Goal: Task Accomplishment & Management: Use online tool/utility

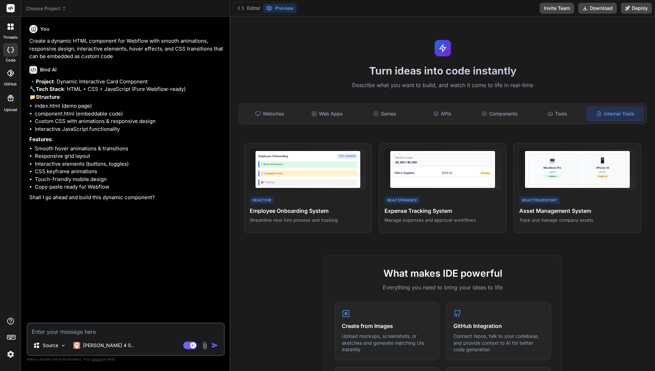
click at [85, 336] on div "Source Claude 4 S.. Agent Mode. When this toggle is activated, AI automatically…" at bounding box center [126, 338] width 198 height 33
click at [85, 332] on textarea at bounding box center [126, 329] width 196 height 12
type textarea "ok"
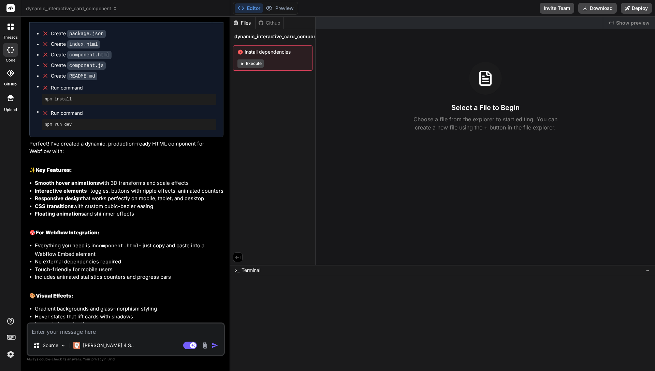
scroll to position [297, 0]
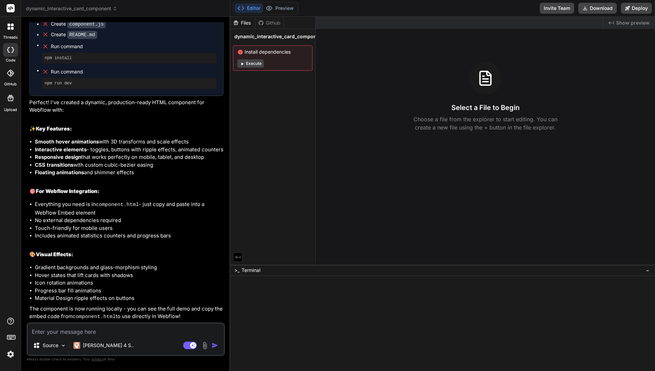
click at [193, 333] on textarea at bounding box center [126, 329] width 196 height 12
type textarea "?"
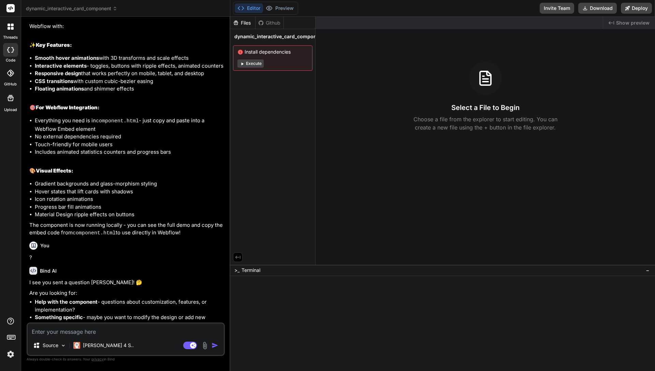
scroll to position [407, 0]
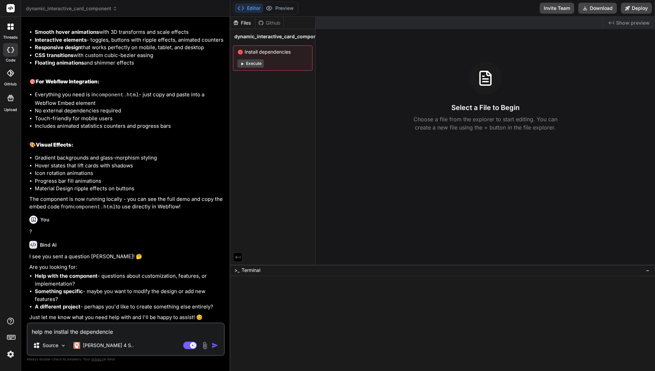
type textarea "help me instlal the dependencies"
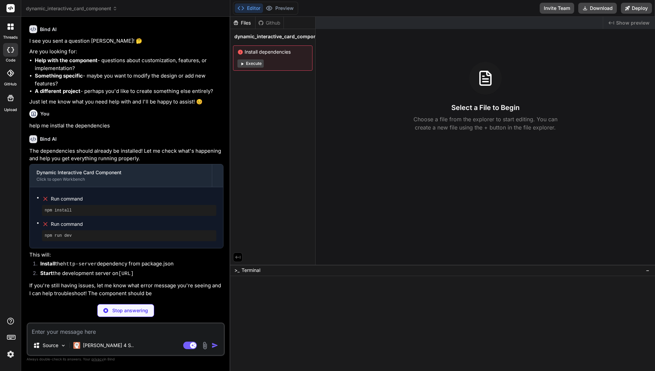
scroll to position [606, 0]
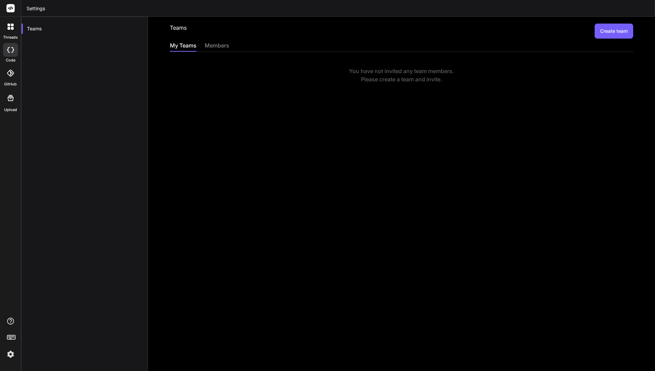
click at [8, 11] on rect at bounding box center [10, 8] width 8 height 8
click at [12, 9] on icon at bounding box center [10, 8] width 5 height 4
click at [12, 19] on div "threads" at bounding box center [10, 29] width 21 height 24
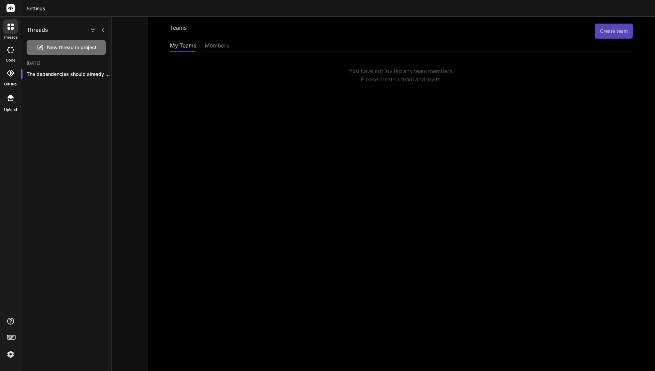
click at [12, 24] on icon at bounding box center [12, 25] width 3 height 3
click at [7, 10] on rect at bounding box center [10, 8] width 8 height 8
click at [13, 340] on icon at bounding box center [11, 337] width 10 height 10
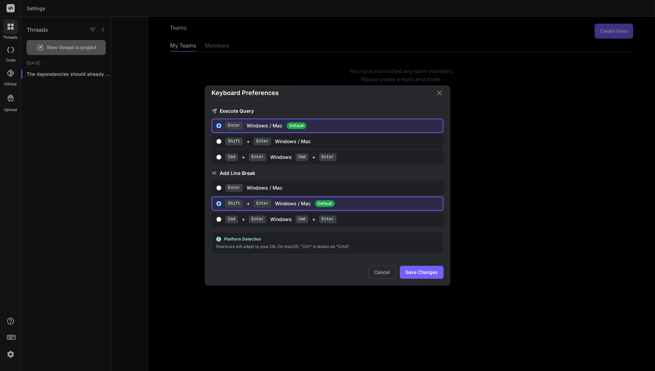
click at [13, 340] on div "Keyboard Preferences Execute Query Enter Windows / Mac Default Shift + Enter Wi…" at bounding box center [327, 185] width 655 height 371
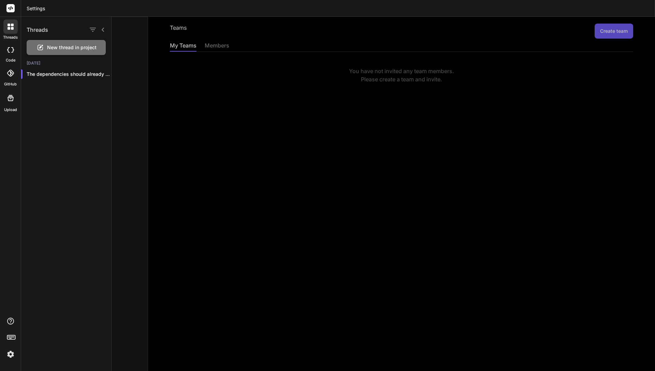
click at [8, 49] on icon at bounding box center [10, 49] width 7 height 5
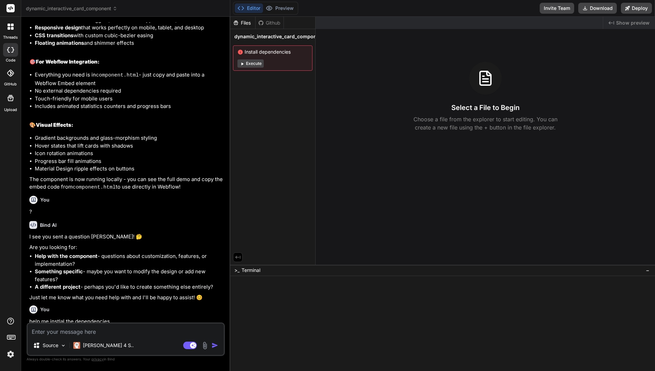
scroll to position [431, 0]
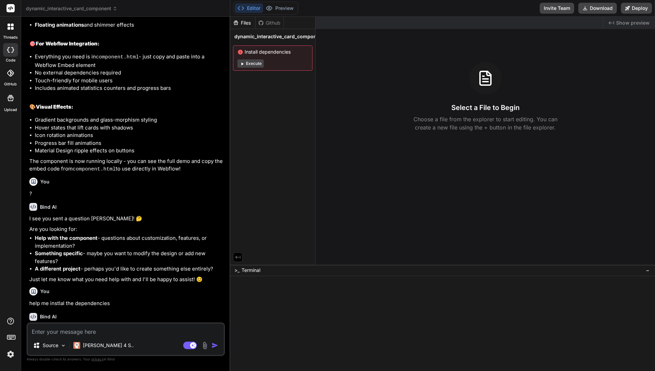
click at [42, 6] on span "dynamic_interactive_card_component" at bounding box center [71, 8] width 91 height 7
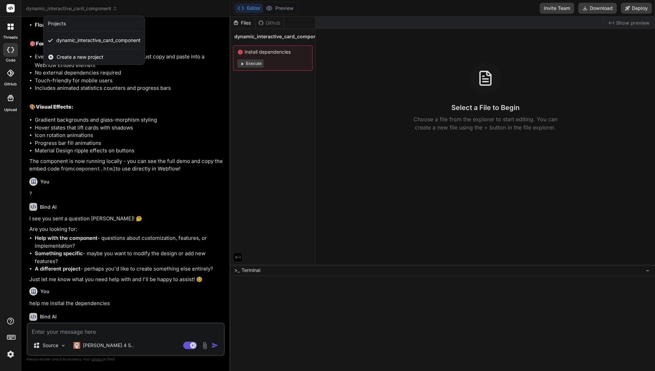
click at [12, 11] on rect at bounding box center [10, 8] width 8 height 8
click at [14, 8] on rect at bounding box center [10, 8] width 8 height 8
click at [279, 11] on div at bounding box center [327, 185] width 655 height 371
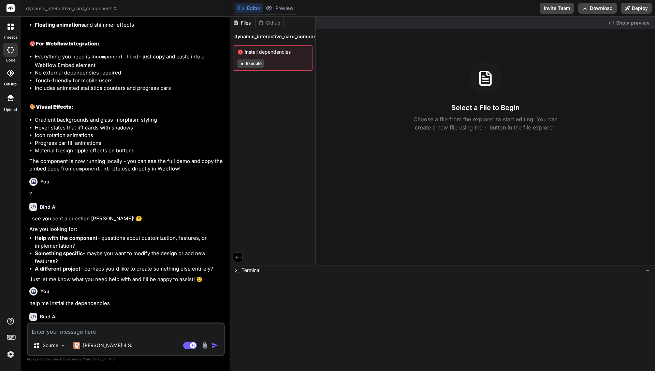
click at [111, 331] on textarea at bounding box center [126, 329] width 196 height 12
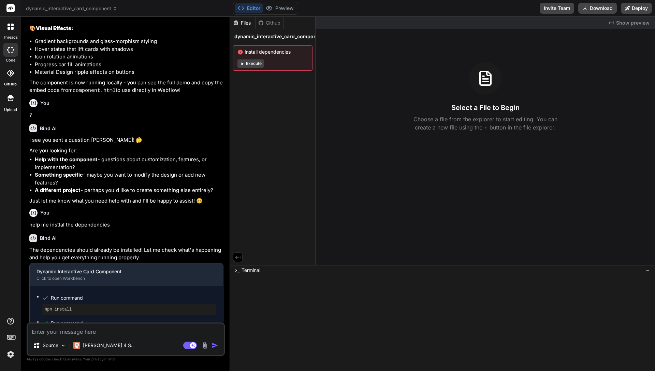
scroll to position [606, 0]
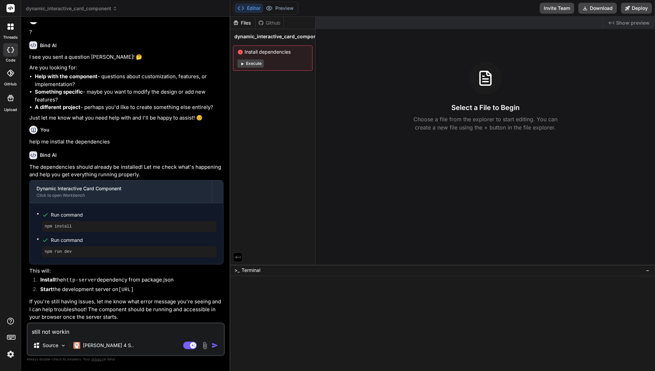
type textarea "still not working"
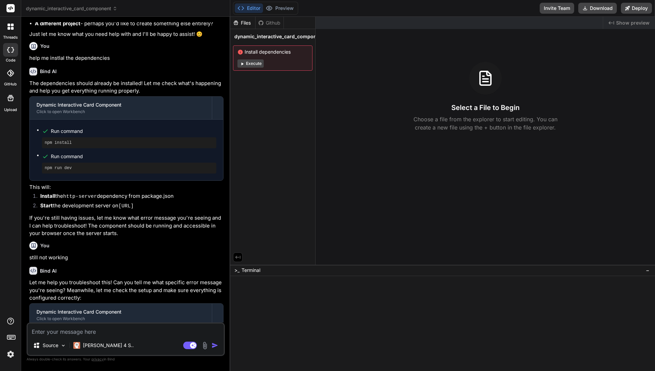
scroll to position [902, 0]
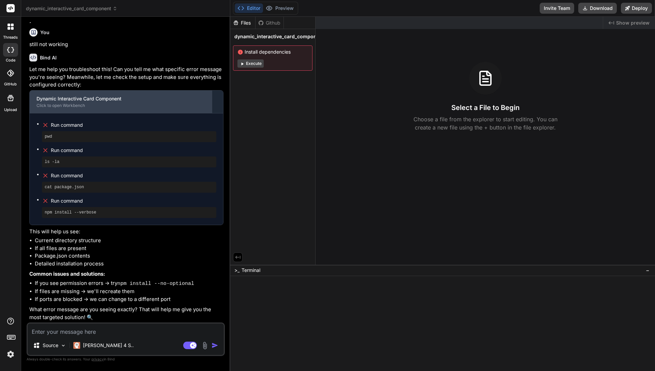
click at [61, 108] on div "Click to open Workbench" at bounding box center [121, 105] width 169 height 5
click at [94, 106] on div "Click to open Workbench" at bounding box center [121, 105] width 169 height 5
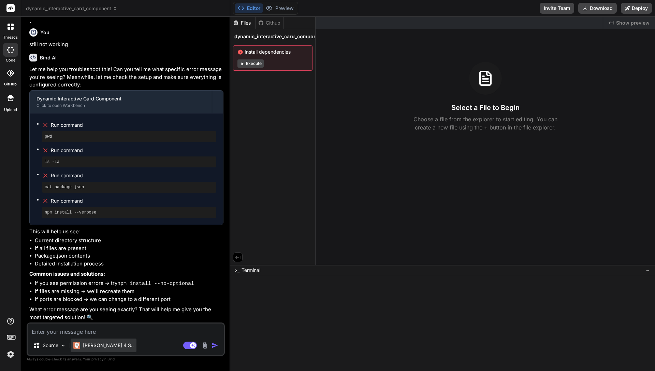
click at [85, 349] on div "[PERSON_NAME] 4 S.." at bounding box center [104, 345] width 66 height 14
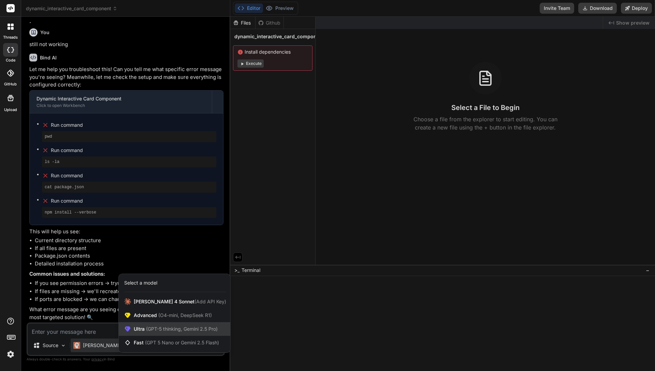
click at [158, 332] on div "Ultra (GPT-5 thinking, Gemini 2.5 Pro)" at bounding box center [175, 329] width 112 height 14
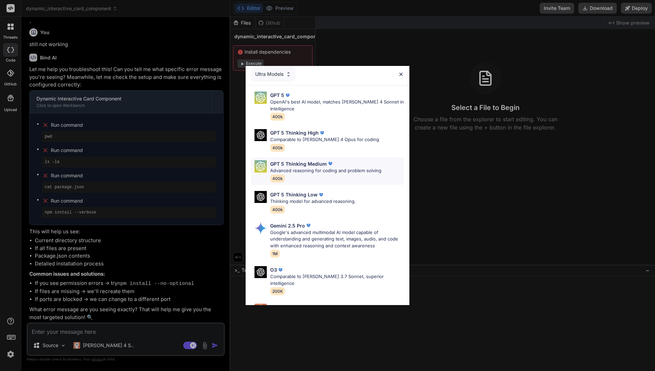
scroll to position [4, 0]
click at [313, 145] on div "GPT 5 Thinking High Comparable to [PERSON_NAME] 4 Opus for coding 400k" at bounding box center [324, 139] width 109 height 22
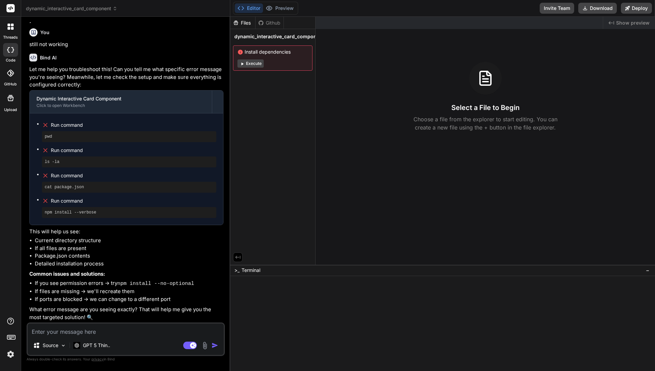
click at [84, 327] on textarea at bounding box center [126, 329] width 196 height 12
type textarea "fix the issues"
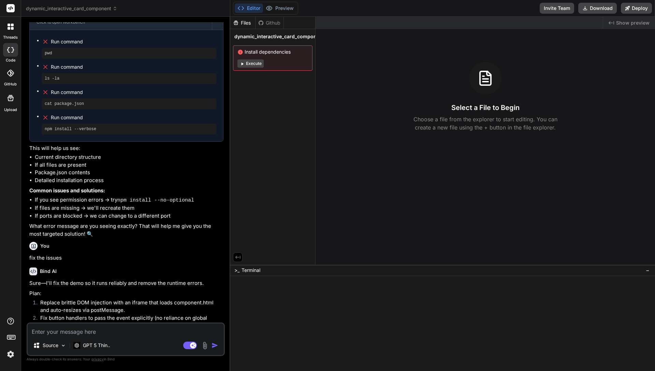
scroll to position [1071, 0]
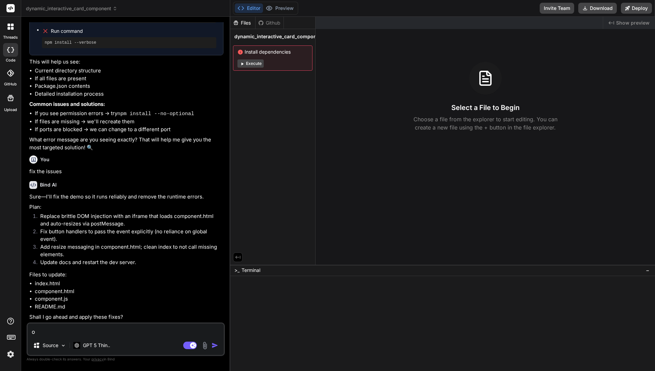
type textarea "ok"
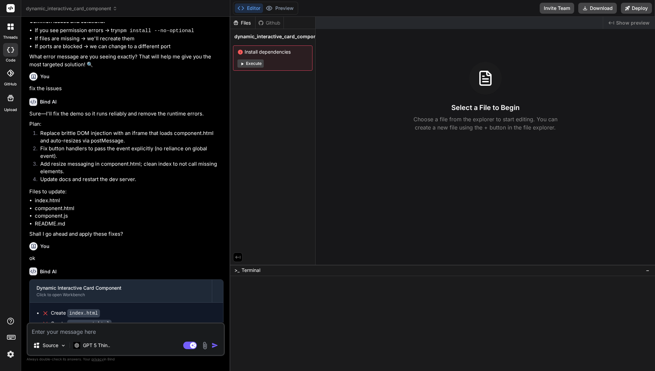
scroll to position [1212, 0]
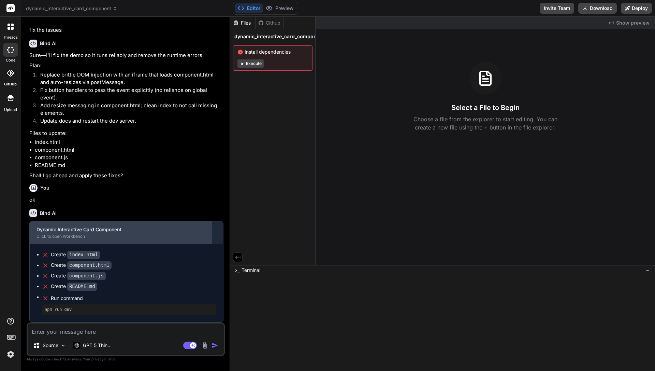
click at [114, 224] on div "Dynamic Interactive Card Component Click to open Workbench" at bounding box center [121, 232] width 182 height 23
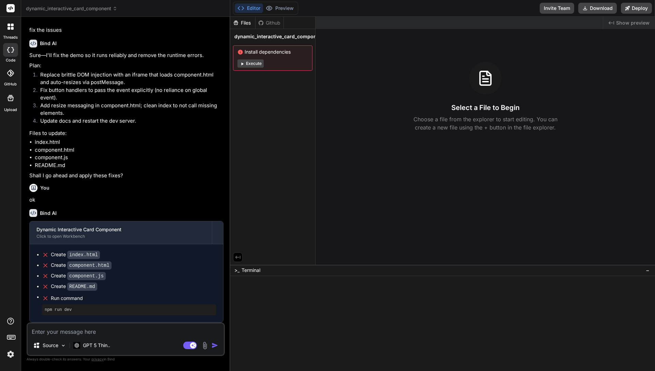
click at [66, 333] on textarea at bounding box center [126, 329] width 196 height 12
type textarea "umm... issues?"
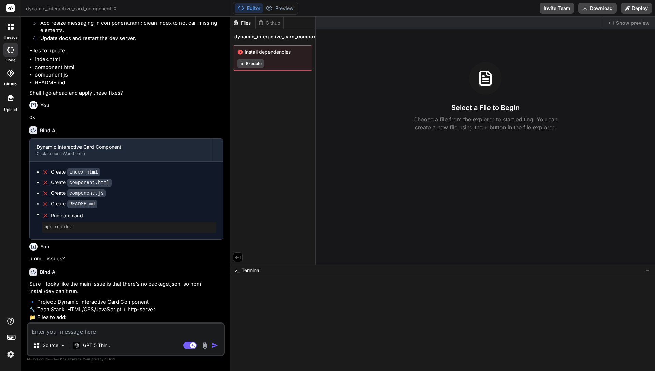
scroll to position [1370, 0]
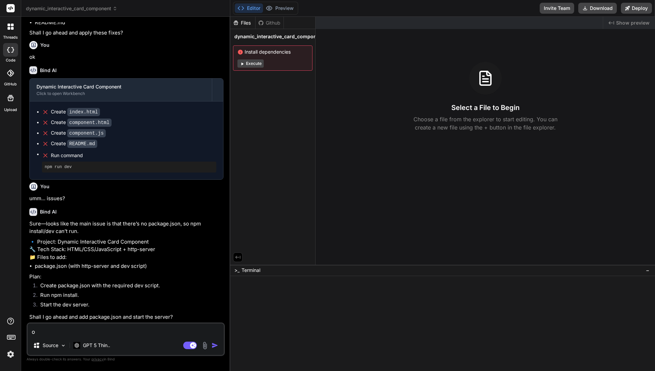
type textarea "ok"
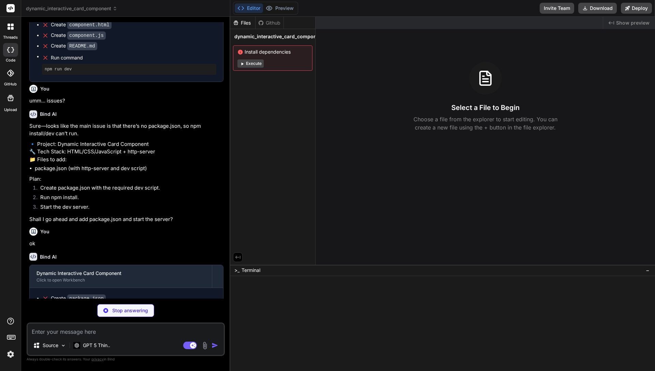
scroll to position [1514, 0]
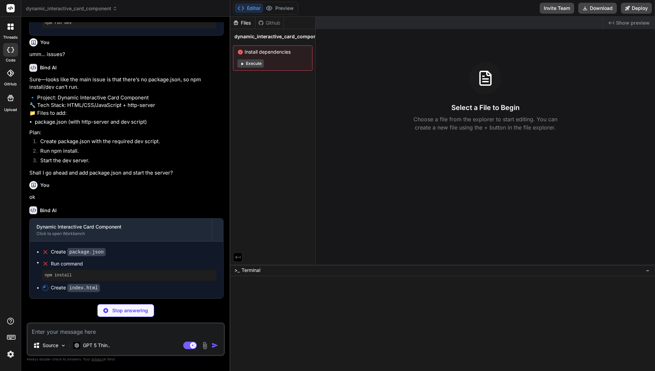
click at [10, 77] on div at bounding box center [10, 73] width 15 height 15
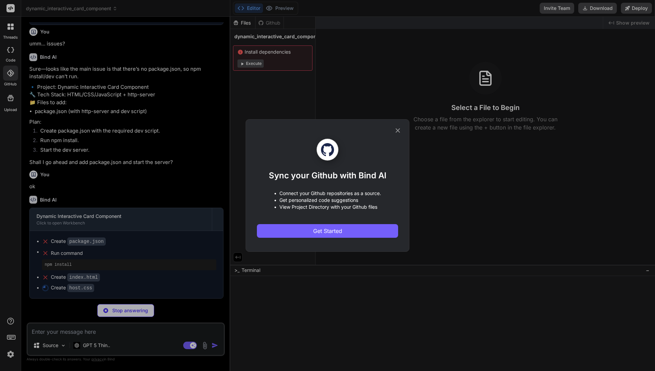
click at [396, 129] on icon at bounding box center [398, 131] width 8 height 8
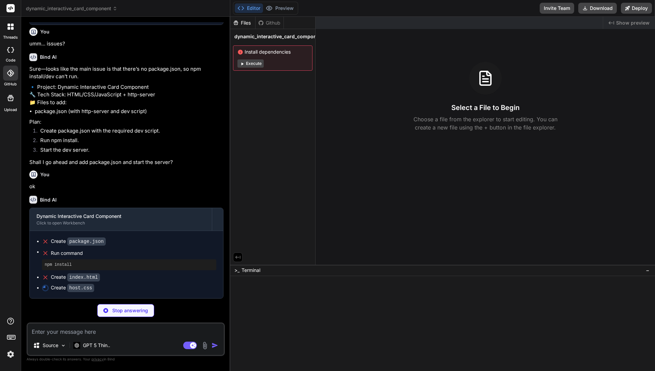
scroll to position [1524, 0]
click at [4, 13] on div at bounding box center [10, 8] width 21 height 17
click at [10, 10] on rect at bounding box center [10, 8] width 8 height 8
click at [633, 11] on button "Deploy" at bounding box center [636, 8] width 31 height 11
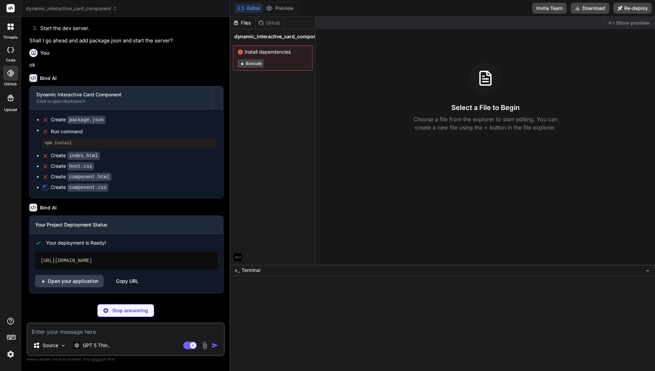
scroll to position [1646, 0]
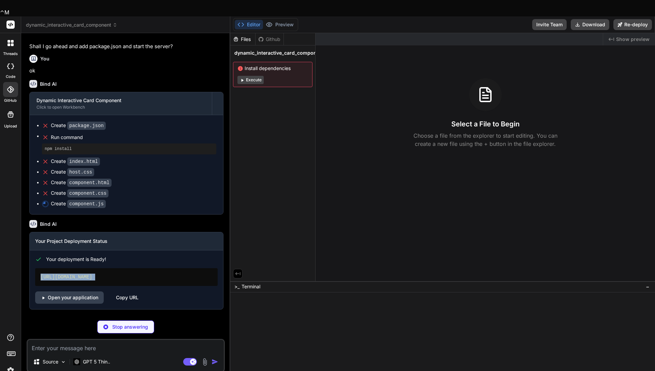
drag, startPoint x: 44, startPoint y: 283, endPoint x: 47, endPoint y: 265, distance: 18.0
click at [47, 265] on div "Your deployment is Ready! [URL][DOMAIN_NAME] Open your application Copy URL" at bounding box center [127, 276] width 194 height 53
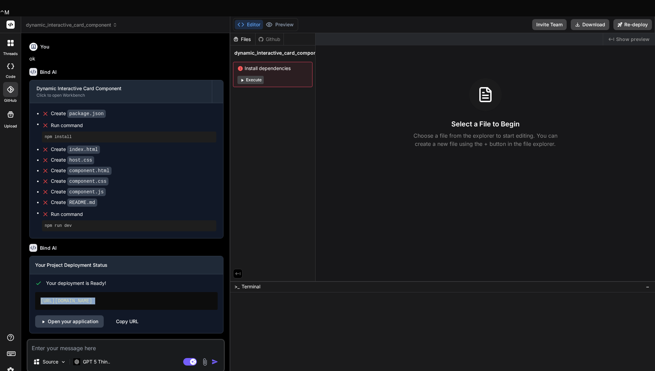
scroll to position [1668, 0]
click at [80, 315] on link "Open your application" at bounding box center [69, 321] width 69 height 12
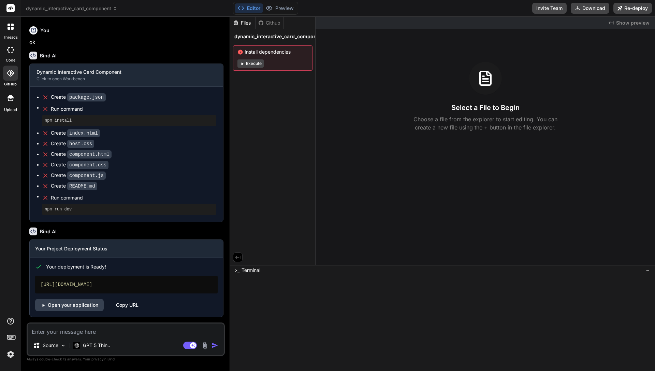
click at [14, 12] on div at bounding box center [10, 8] width 21 height 17
click at [12, 8] on icon at bounding box center [10, 8] width 5 height 4
click at [65, 308] on link "Open your application" at bounding box center [69, 305] width 69 height 12
click at [10, 9] on icon at bounding box center [10, 8] width 5 height 4
click at [77, 9] on span "dynamic_interactive_card_component" at bounding box center [71, 8] width 91 height 7
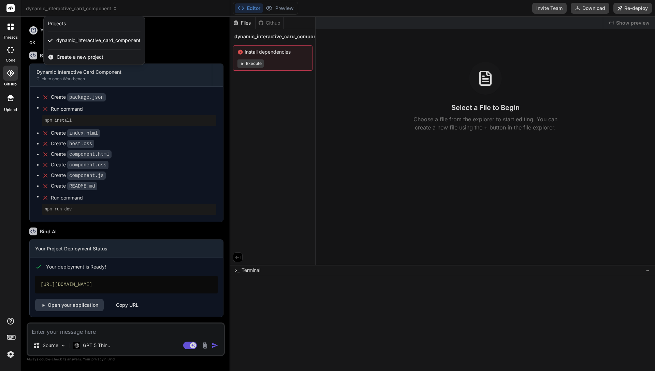
click at [67, 57] on span "Create a new project" at bounding box center [80, 57] width 47 height 7
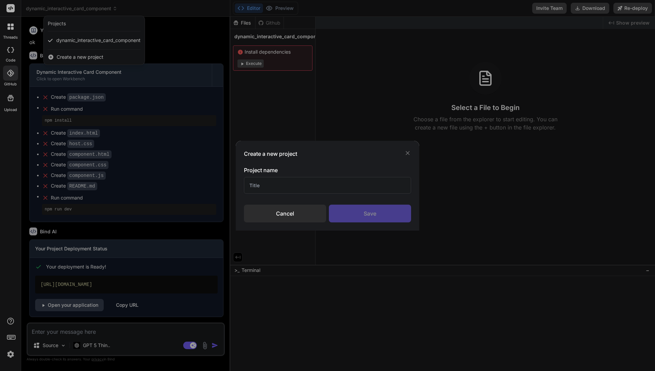
click at [338, 187] on input "text" at bounding box center [327, 185] width 167 height 17
type input "test"
click at [377, 214] on div "Save" at bounding box center [370, 213] width 82 height 18
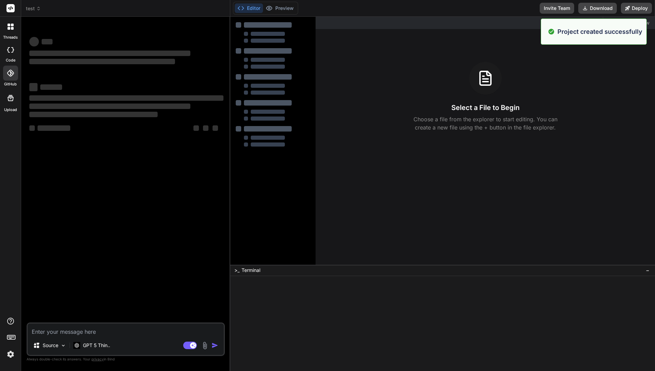
scroll to position [0, 0]
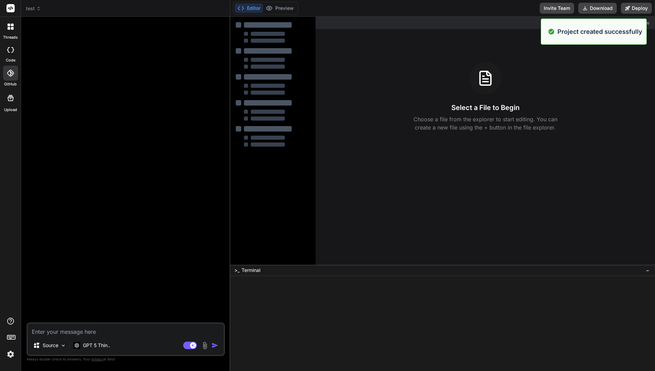
click at [120, 333] on textarea at bounding box center [126, 329] width 196 height 12
click at [107, 347] on p "GPT 5 Thin.." at bounding box center [96, 345] width 27 height 7
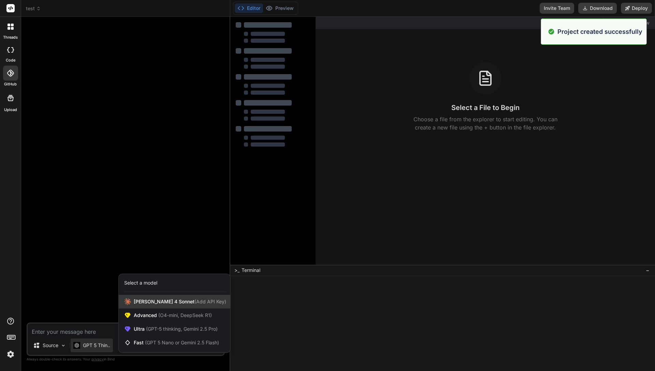
click at [153, 307] on div "[PERSON_NAME] 4 Sonnet (Add API Key)" at bounding box center [175, 302] width 112 height 14
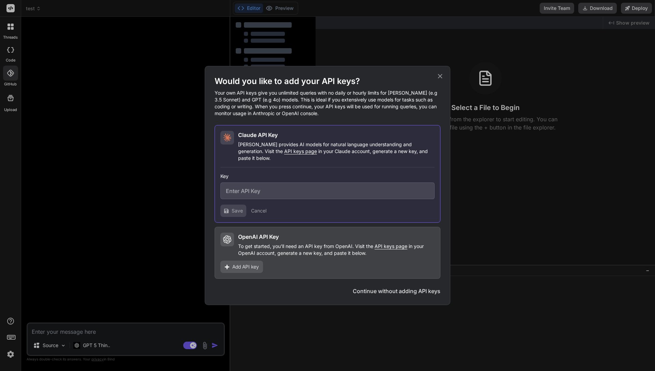
click at [442, 80] on icon at bounding box center [441, 76] width 8 height 8
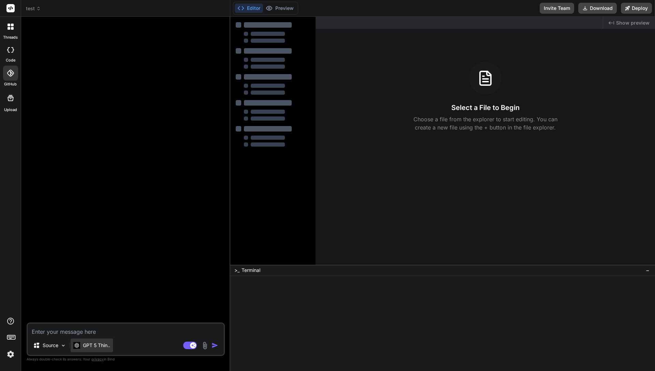
click at [107, 347] on p "GPT 5 Thin.." at bounding box center [96, 345] width 27 height 7
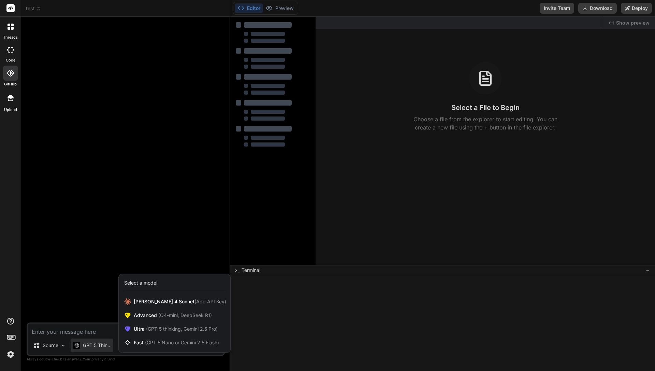
click at [163, 282] on div "Select a model" at bounding box center [175, 282] width 102 height 7
click at [143, 282] on div "Select a model" at bounding box center [140, 282] width 33 height 7
click at [144, 322] on div "Ultra (GPT-5 thinking, Gemini 2.5 Pro)" at bounding box center [175, 329] width 112 height 14
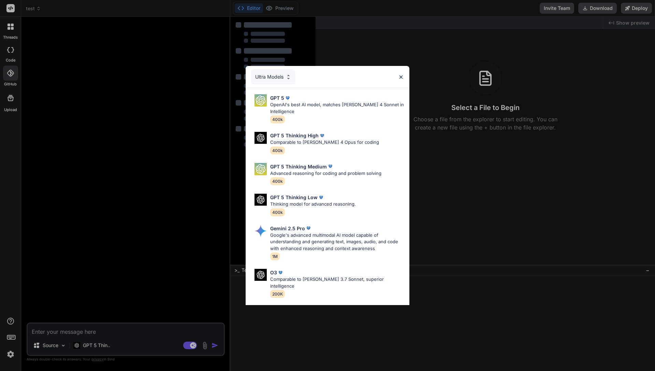
click at [97, 348] on div "Ultra Models GPT 5 OpenAI's best AI model, matches [PERSON_NAME] 4 Sonnet in In…" at bounding box center [327, 185] width 655 height 371
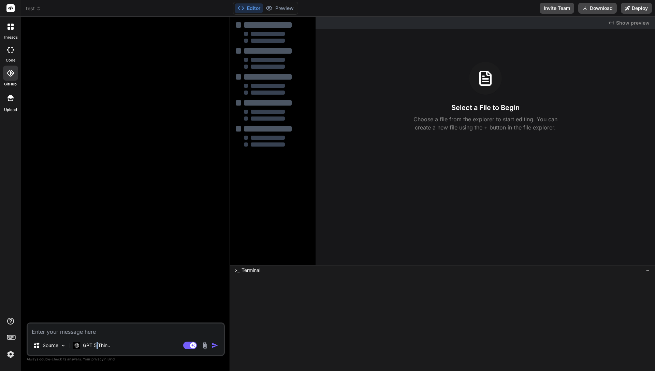
click at [97, 348] on p "GPT 5 Thin.." at bounding box center [96, 345] width 27 height 7
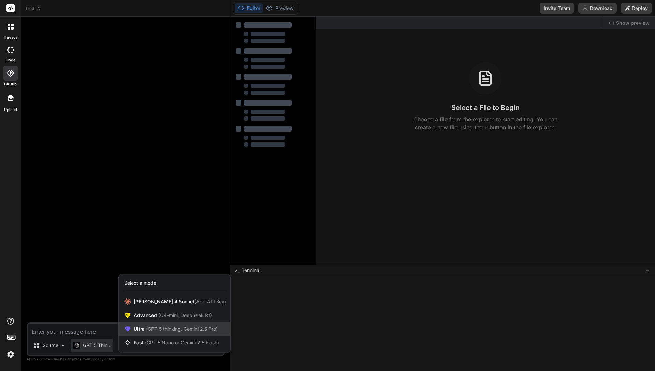
click at [160, 333] on div "Ultra (GPT-5 thinking, Gemini 2.5 Pro)" at bounding box center [175, 329] width 112 height 14
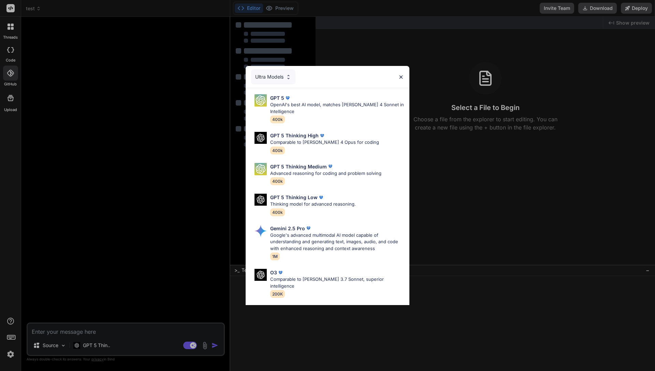
click at [288, 76] on img at bounding box center [289, 77] width 6 height 6
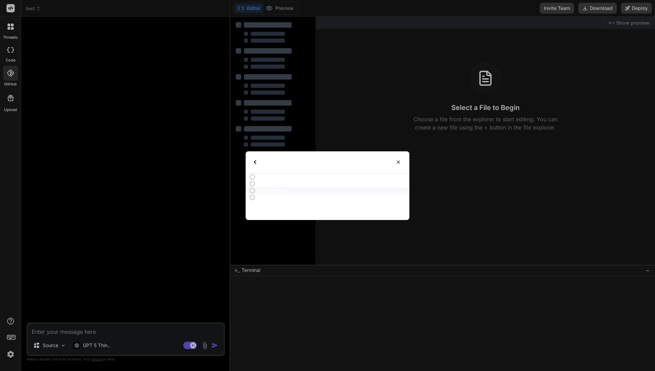
click at [281, 178] on p "All" at bounding box center [334, 176] width 151 height 7
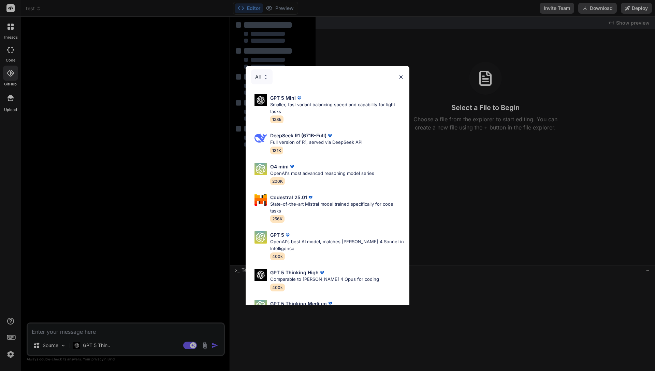
click at [269, 79] on div "All" at bounding box center [262, 76] width 22 height 15
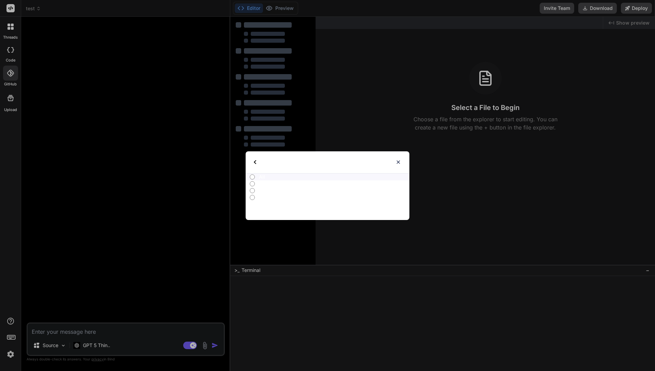
click at [275, 197] on p "Fast Models" at bounding box center [334, 197] width 151 height 7
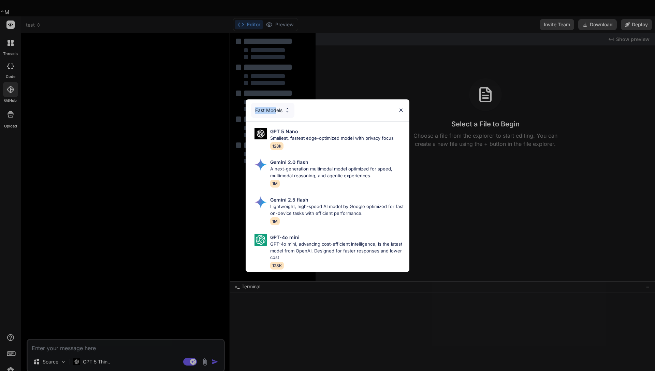
drag, startPoint x: 277, startPoint y: 109, endPoint x: 285, endPoint y: 116, distance: 11.1
click at [285, 117] on div "Fast Models" at bounding box center [272, 110] width 43 height 15
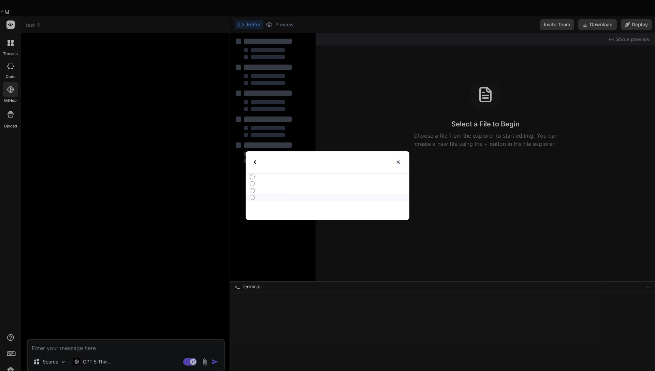
click at [270, 188] on p "Ultra Models" at bounding box center [334, 190] width 151 height 7
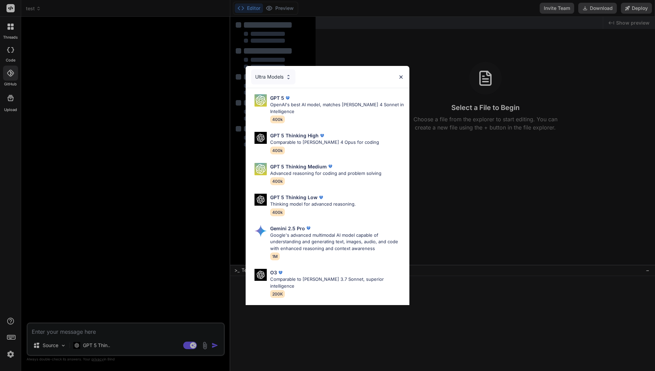
click at [161, 224] on div "Ultra Models GPT 5 OpenAI's best AI model, matches [PERSON_NAME] 4 Sonnet in In…" at bounding box center [327, 185] width 655 height 371
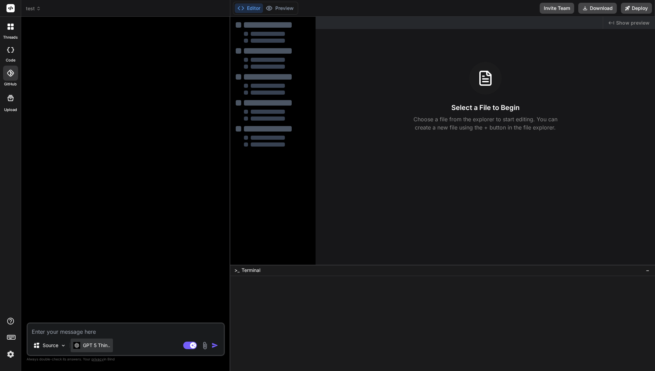
click at [97, 344] on p "GPT 5 Thin.." at bounding box center [96, 345] width 27 height 7
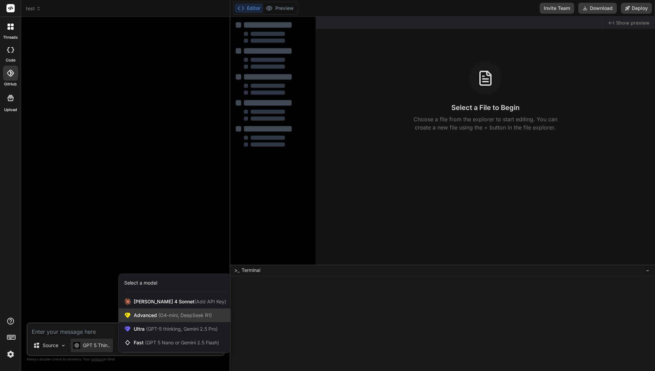
click at [158, 317] on span "(O4-mini, DeepSeek R1)" at bounding box center [184, 315] width 55 height 6
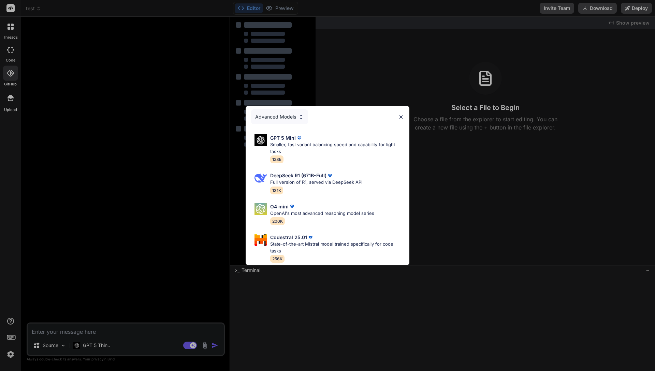
click at [111, 344] on div "Advanced Models GPT 5 Mini Smaller, fast variant balancing speed and capability…" at bounding box center [327, 185] width 655 height 371
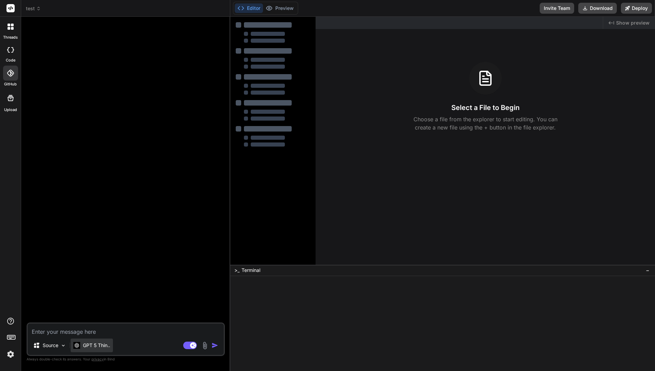
click at [103, 344] on p "GPT 5 Thin.." at bounding box center [96, 345] width 27 height 7
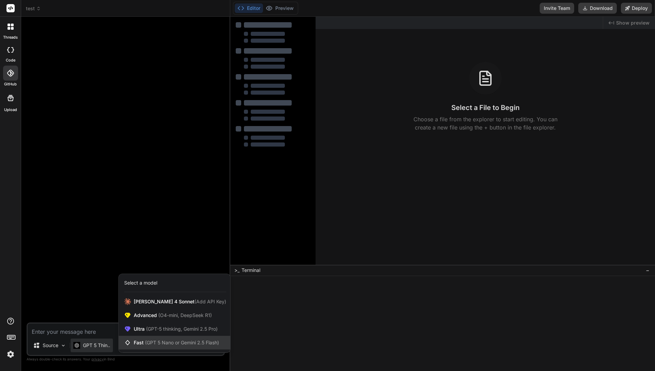
click at [159, 342] on span "(GPT 5 Nano or Gemini 2.5 Flash)" at bounding box center [182, 342] width 74 height 6
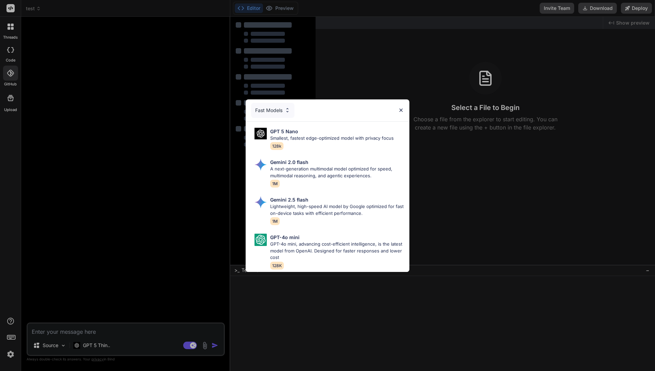
click at [116, 342] on div "Fast Models GPT 5 Nano Smallest, fastest edge-optimized model with privacy focu…" at bounding box center [327, 185] width 655 height 371
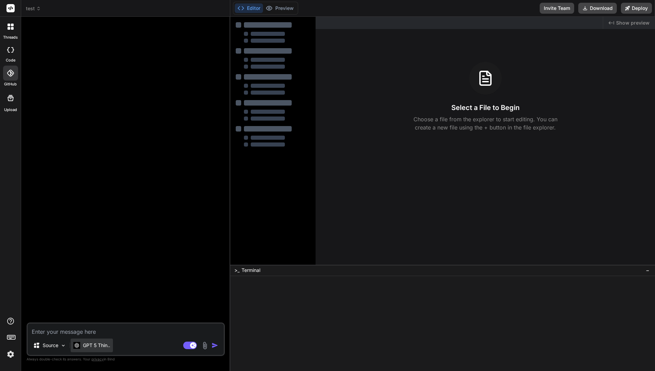
click at [103, 342] on p "GPT 5 Thin.." at bounding box center [96, 345] width 27 height 7
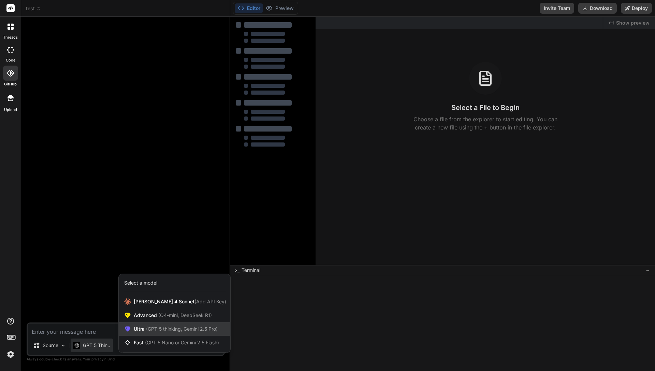
click at [162, 333] on div "Ultra (GPT-5 thinking, Gemini 2.5 Pro)" at bounding box center [175, 329] width 112 height 14
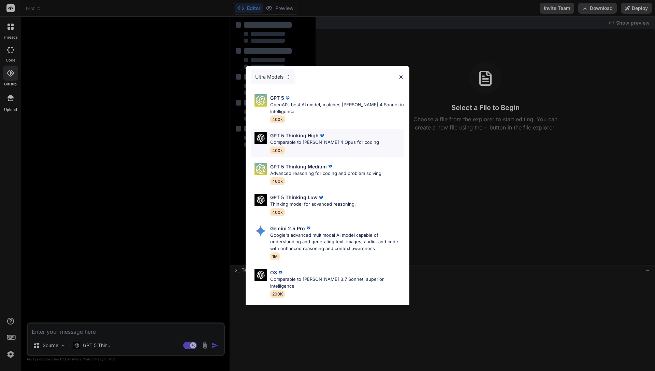
click at [329, 146] on div "GPT 5 Thinking High Comparable to [PERSON_NAME] 4 Opus for coding 400k" at bounding box center [324, 143] width 109 height 22
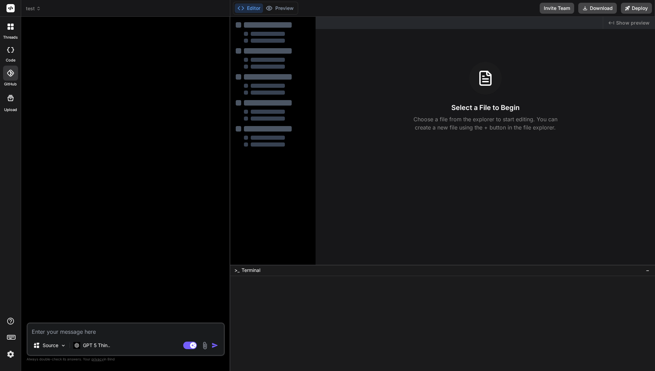
click at [72, 329] on textarea at bounding box center [126, 329] width 196 height 12
type textarea "create a landing page for [URL]"
